Goal: Information Seeking & Learning: Learn about a topic

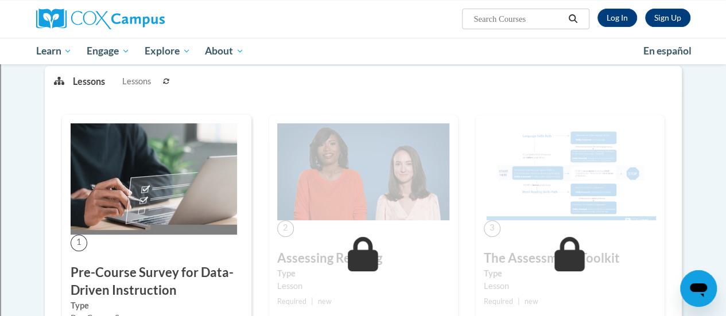
scroll to position [148, 0]
click at [620, 16] on link "Log In" at bounding box center [617, 18] width 40 height 18
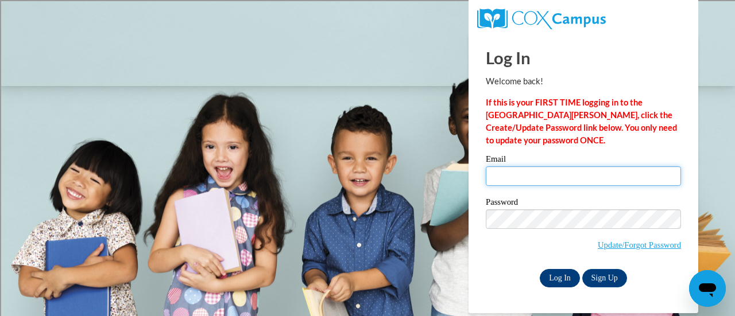
type input "[PERSON_NAME][EMAIL_ADDRESS][PERSON_NAME][DOMAIN_NAME]"
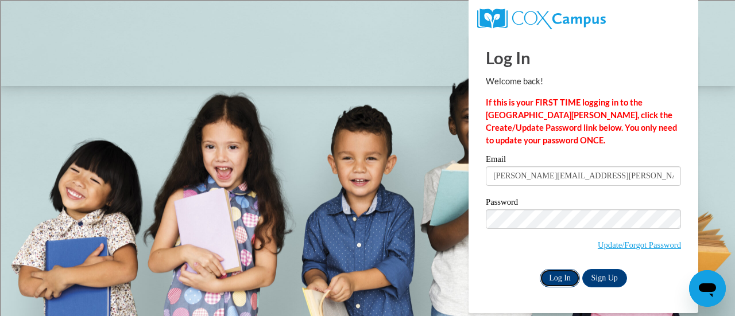
click at [562, 278] on input "Log In" at bounding box center [559, 278] width 40 height 18
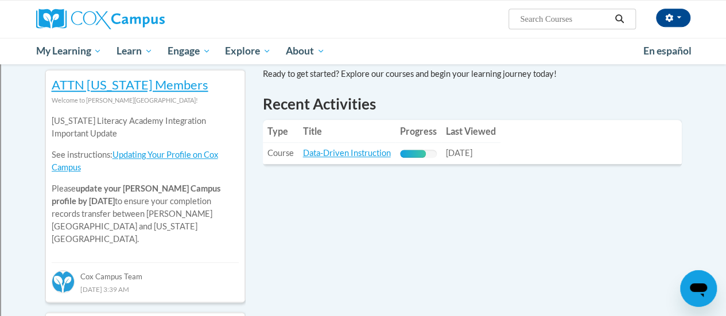
scroll to position [379, 0]
click at [359, 157] on link "Data-Driven Instruction" at bounding box center [347, 152] width 88 height 10
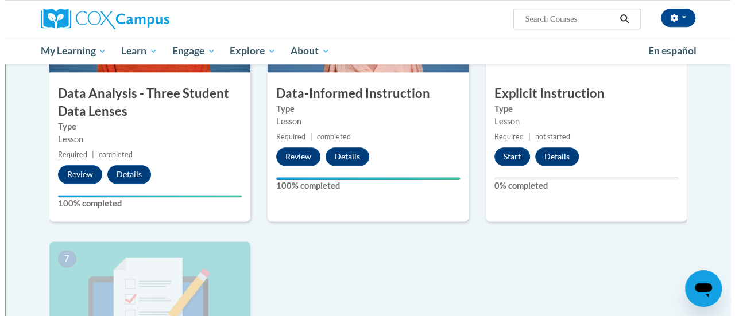
scroll to position [626, 0]
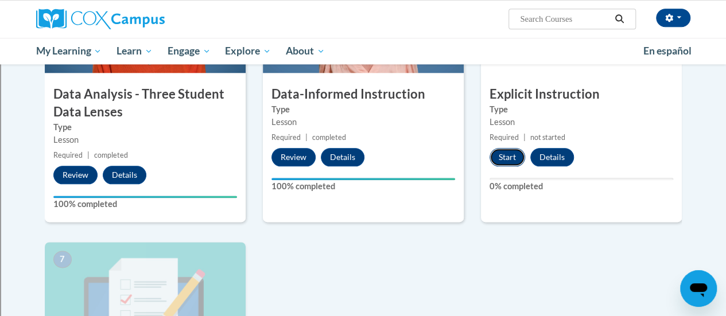
click at [518, 154] on button "Start" at bounding box center [508, 157] width 36 height 18
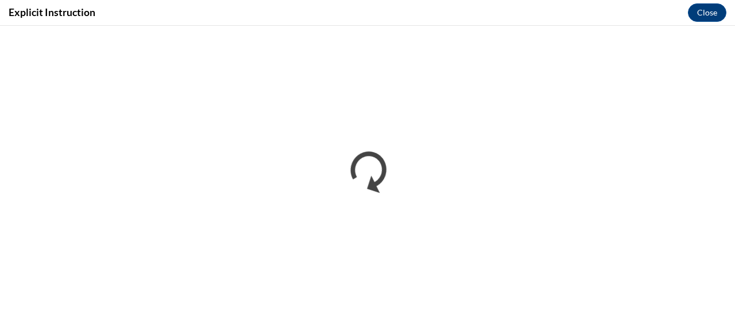
scroll to position [0, 0]
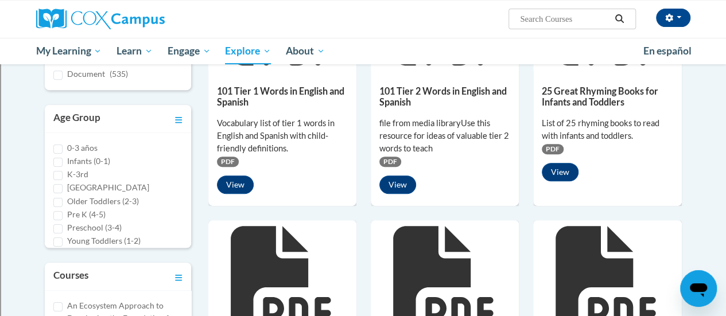
scroll to position [278, 0]
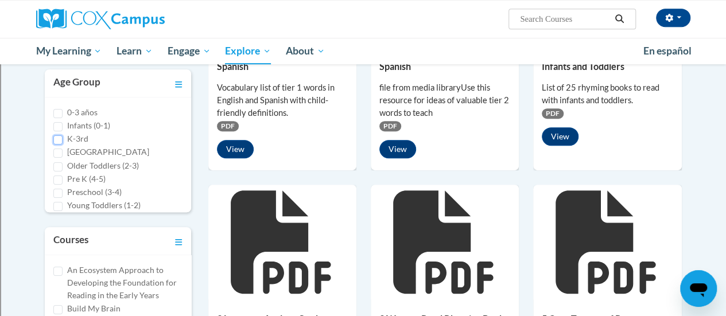
click at [57, 139] on input "K-3rd" at bounding box center [57, 139] width 9 height 9
checkbox input "true"
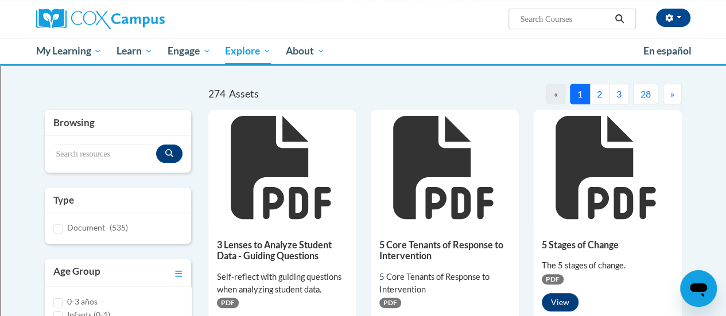
scroll to position [0, 0]
